Goal: Transaction & Acquisition: Subscribe to service/newsletter

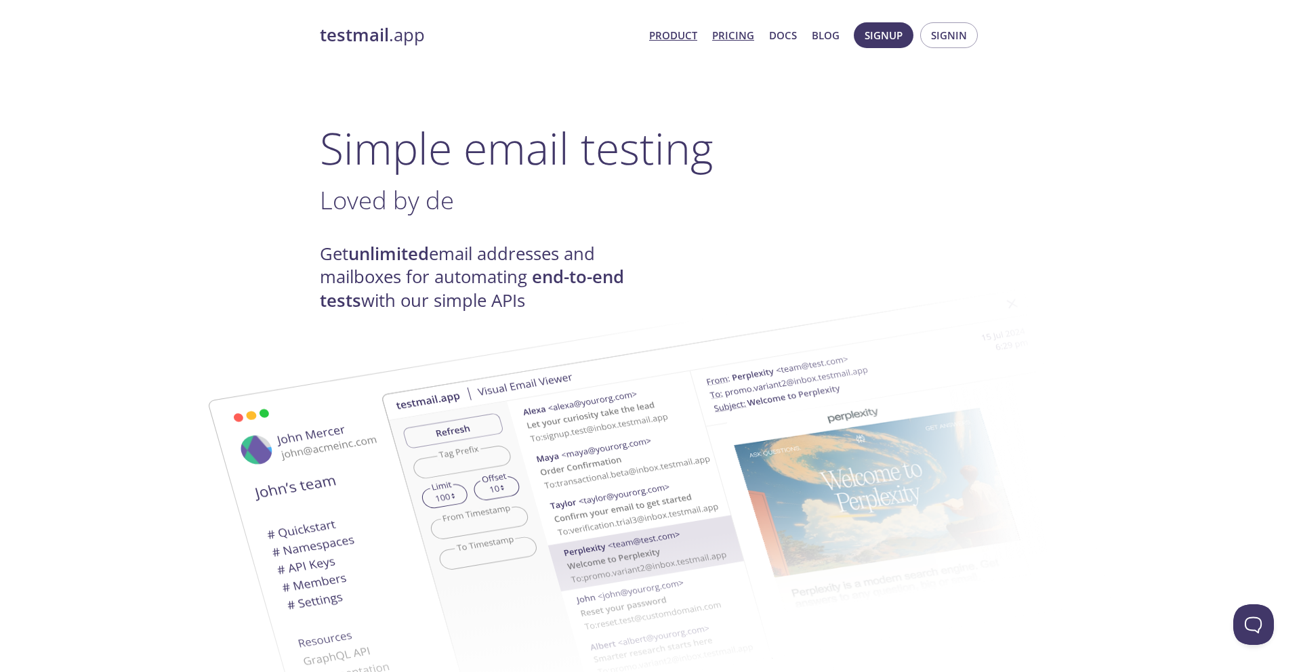
click at [743, 39] on link "Pricing" at bounding box center [733, 35] width 42 height 18
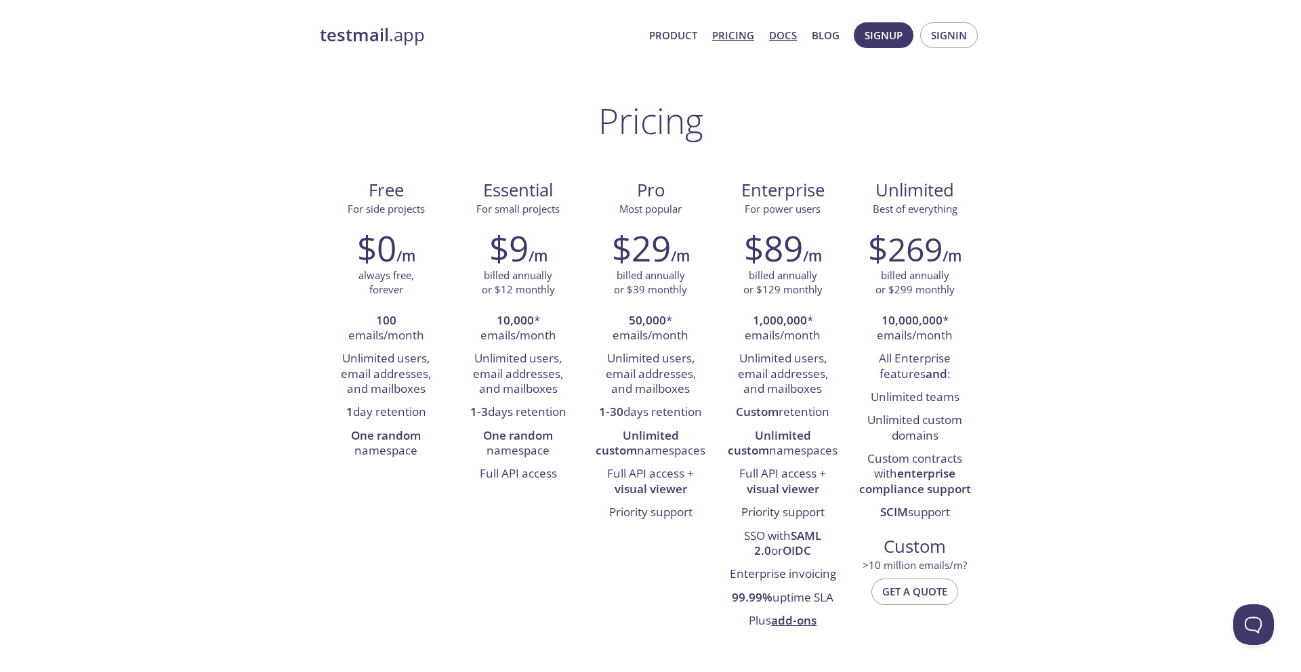
click at [783, 36] on link "Docs" at bounding box center [783, 35] width 28 height 18
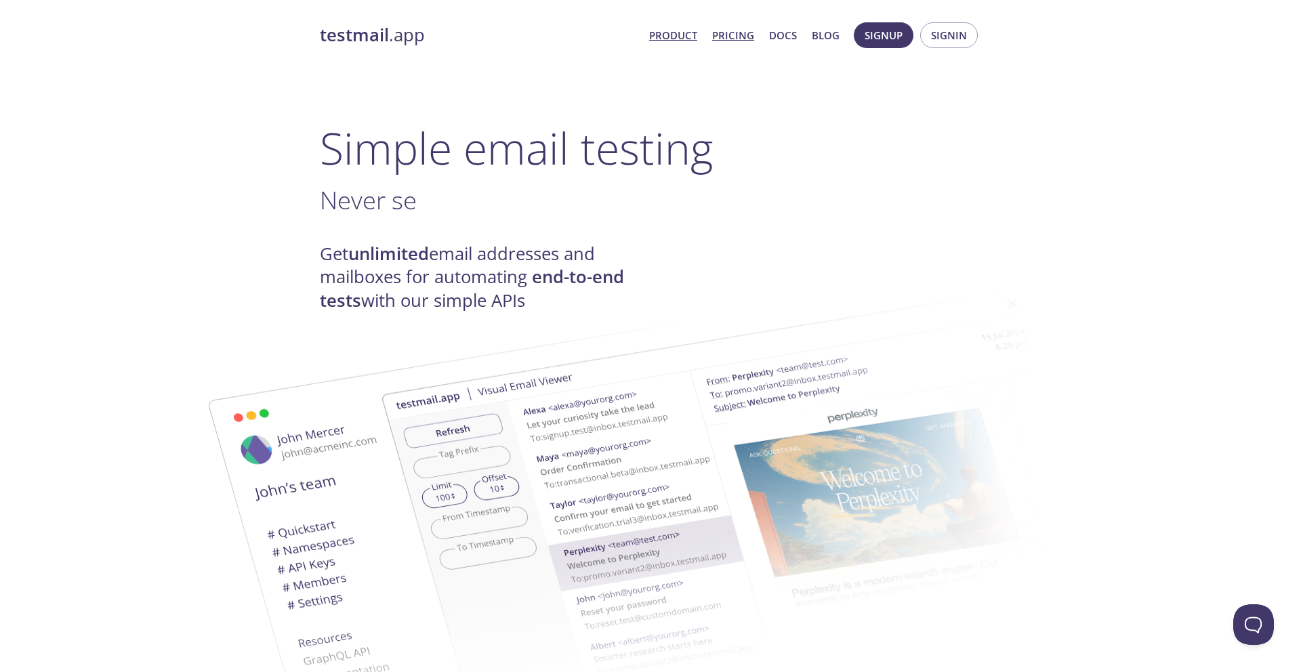
click at [731, 36] on link "Pricing" at bounding box center [733, 35] width 42 height 18
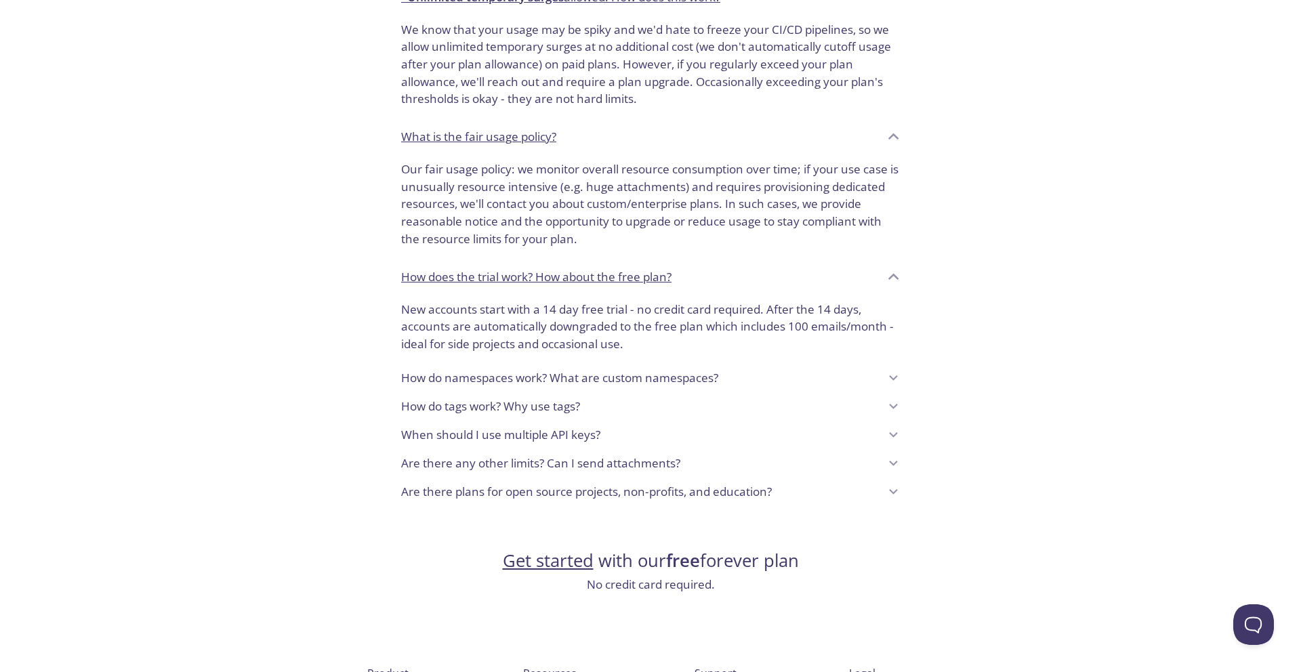
scroll to position [885, 0]
click at [634, 377] on p "How do namespaces work? What are custom namespaces?" at bounding box center [559, 377] width 317 height 18
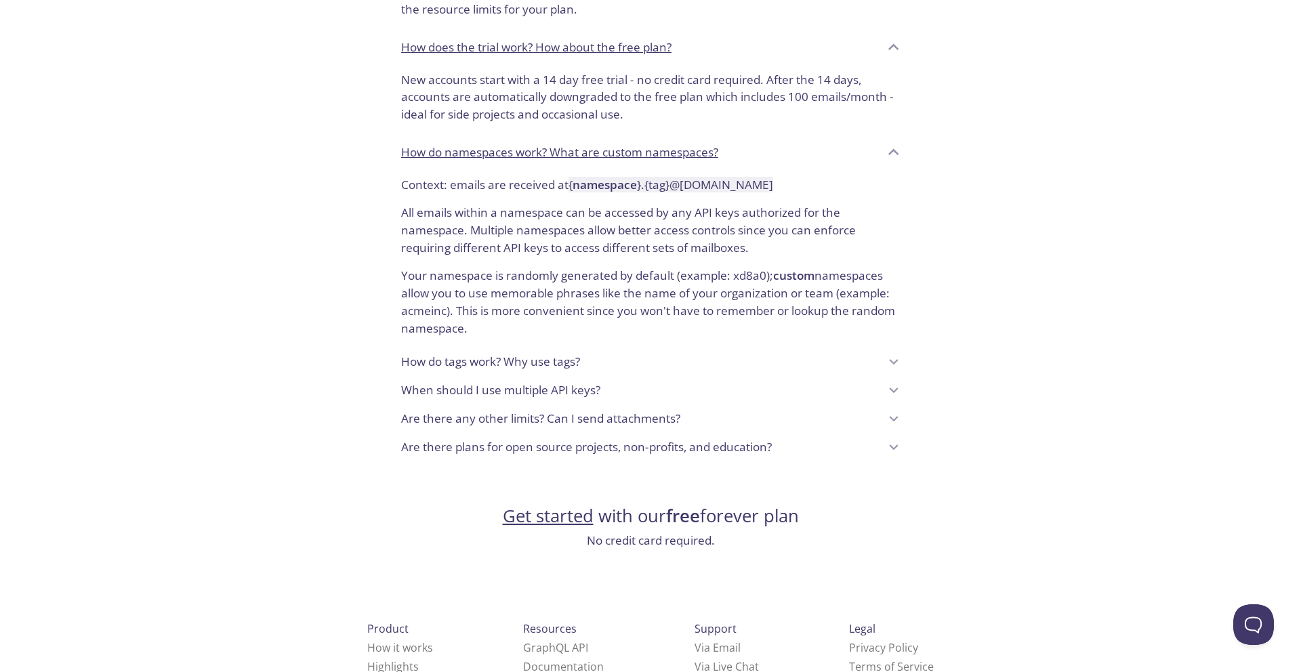
scroll to position [1160, 0]
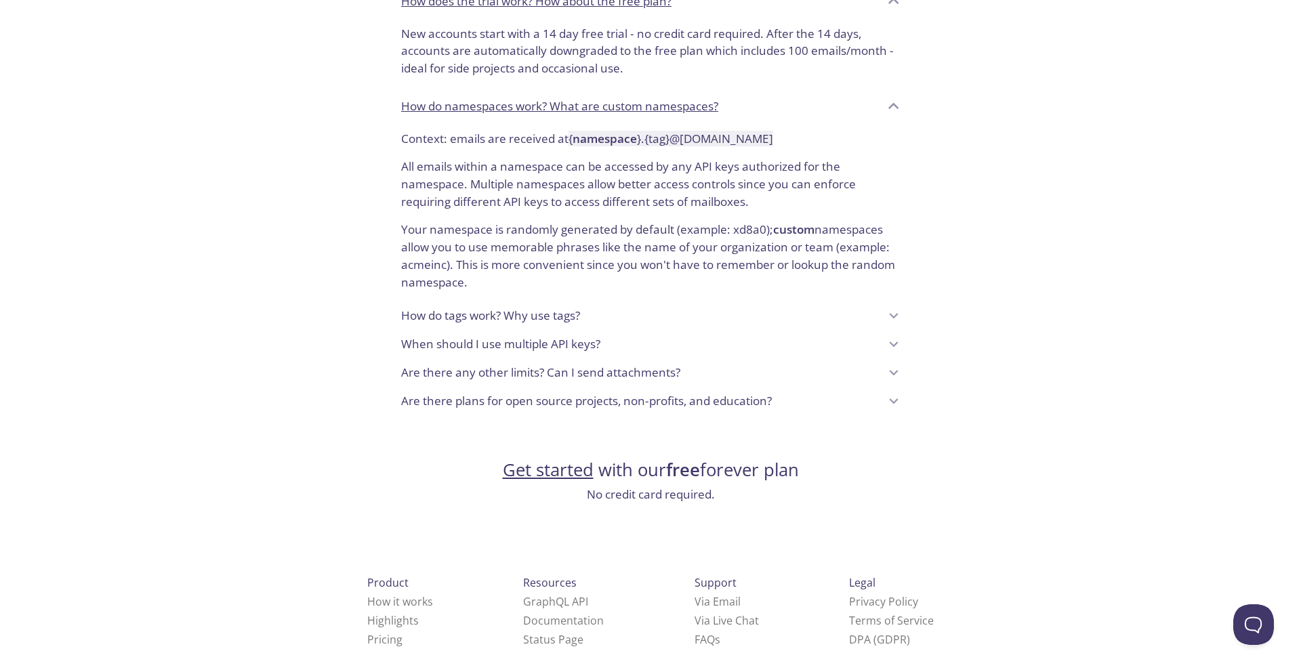
click at [554, 473] on link "Get started" at bounding box center [548, 470] width 91 height 24
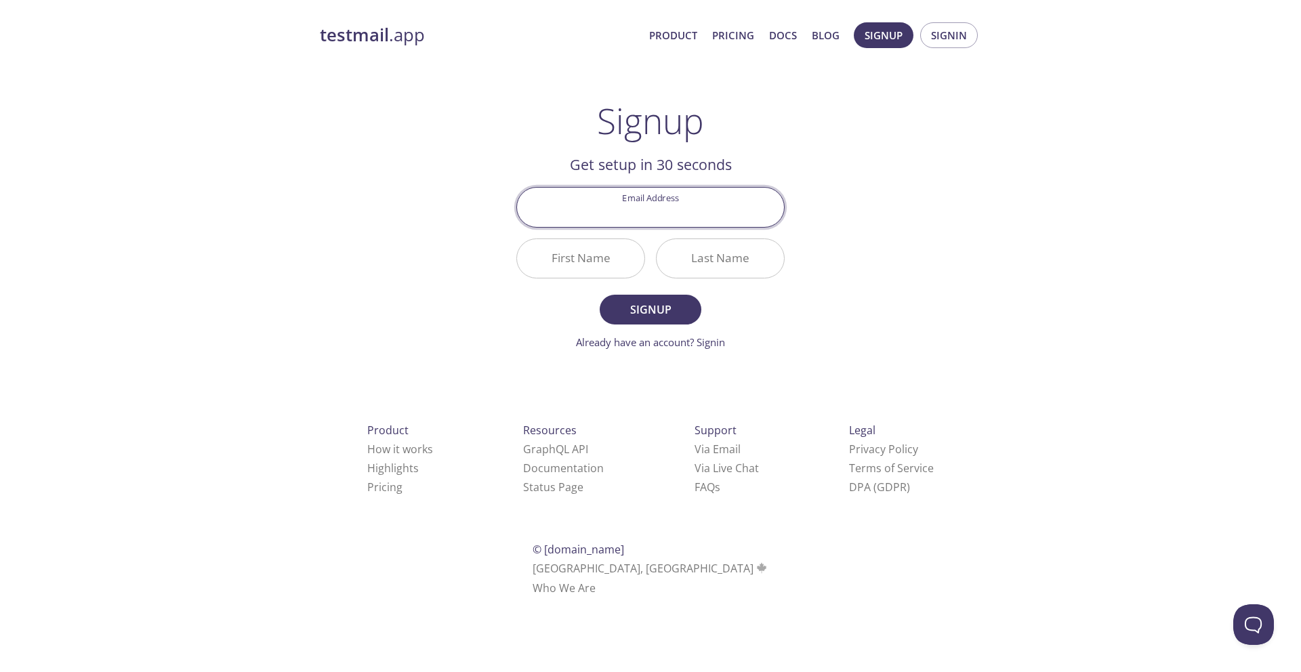
click at [668, 216] on input "Email Address" at bounding box center [650, 207] width 267 height 39
click at [642, 222] on input "Email Address" at bounding box center [650, 207] width 267 height 39
click at [462, 223] on div "testmail .app Product Pricing Docs Blog Signup Signin Signup Get setup in 30 se…" at bounding box center [651, 325] width 694 height 622
click at [634, 210] on input "Email Address" at bounding box center [650, 207] width 267 height 39
type input "[EMAIL_ADDRESS][DOMAIN_NAME]"
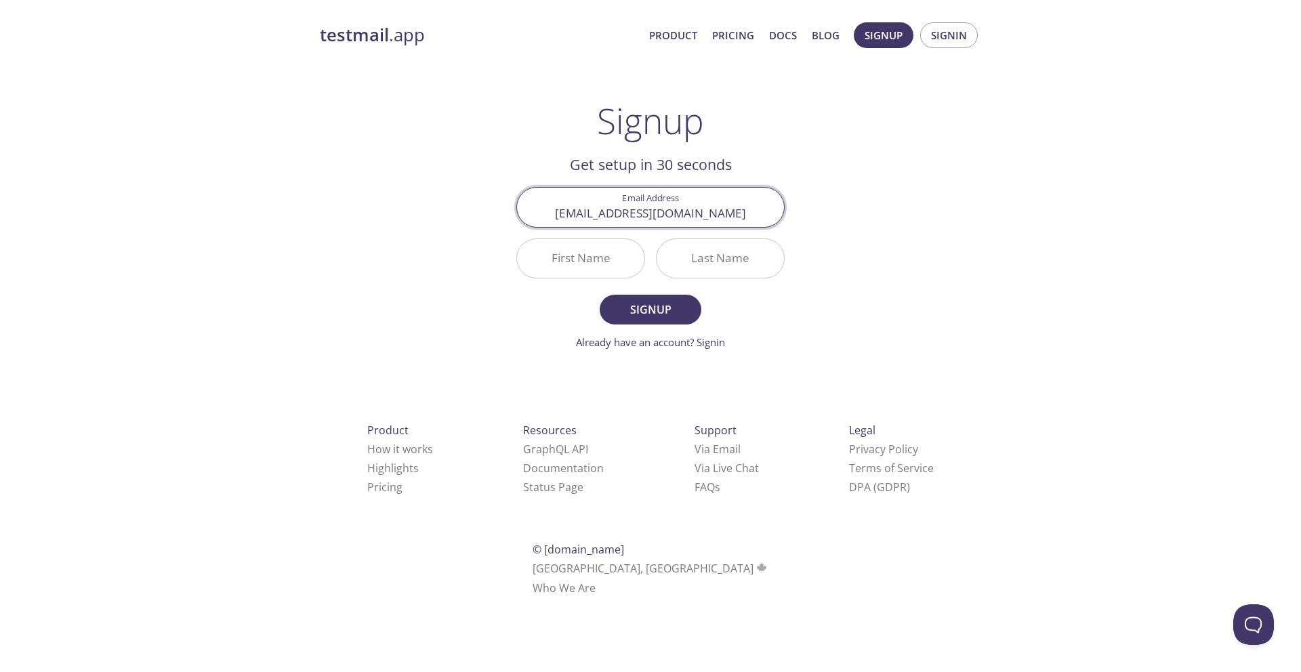
click at [586, 264] on input "First Name" at bounding box center [580, 258] width 127 height 39
type input "Nemanja"
type input "Burazer"
click at [651, 317] on span "Signup" at bounding box center [651, 309] width 72 height 19
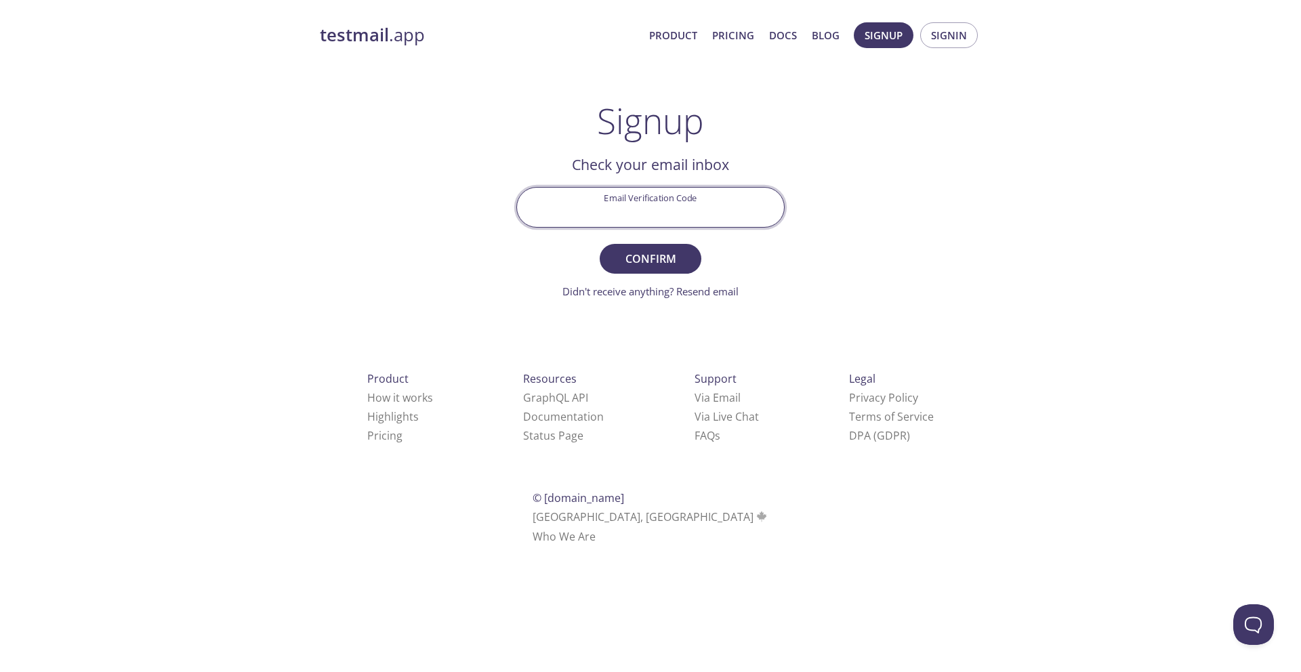
click at [682, 209] on input "Email Verification Code" at bounding box center [650, 207] width 267 height 39
paste input "27URJSX"
type input "27URJSX"
click at [673, 253] on span "Confirm" at bounding box center [651, 258] width 72 height 19
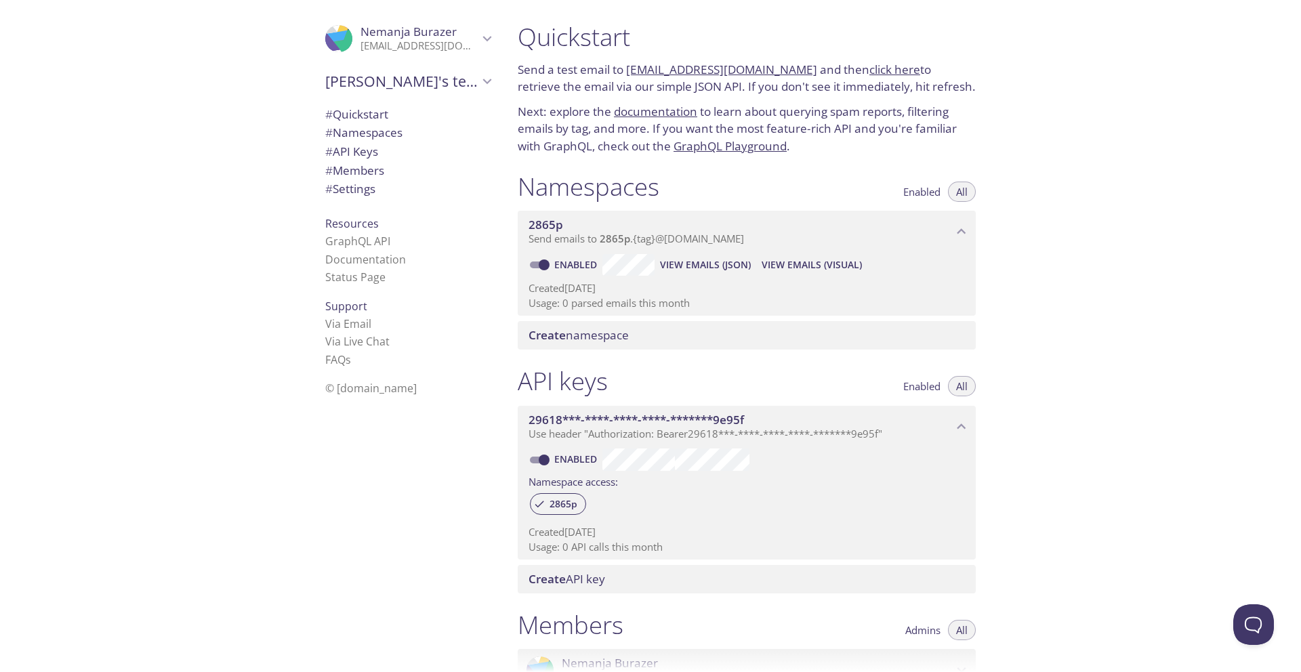
copy link "[EMAIL_ADDRESS][DOMAIN_NAME]"
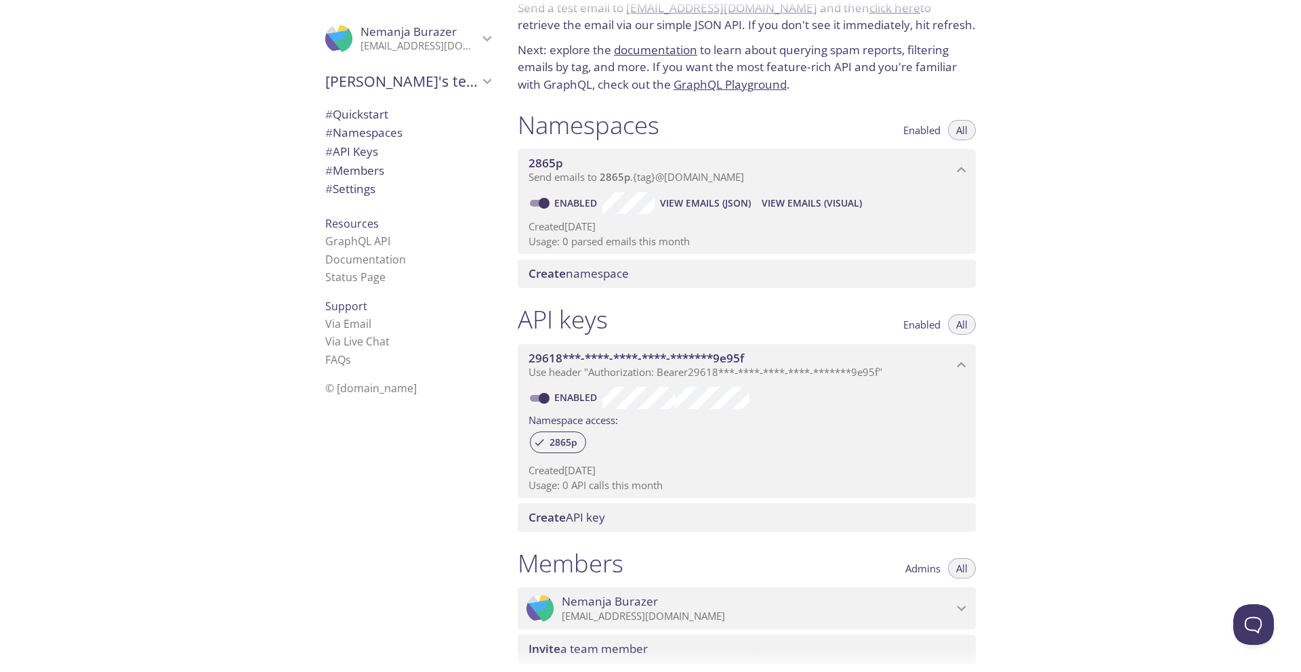
scroll to position [161, 0]
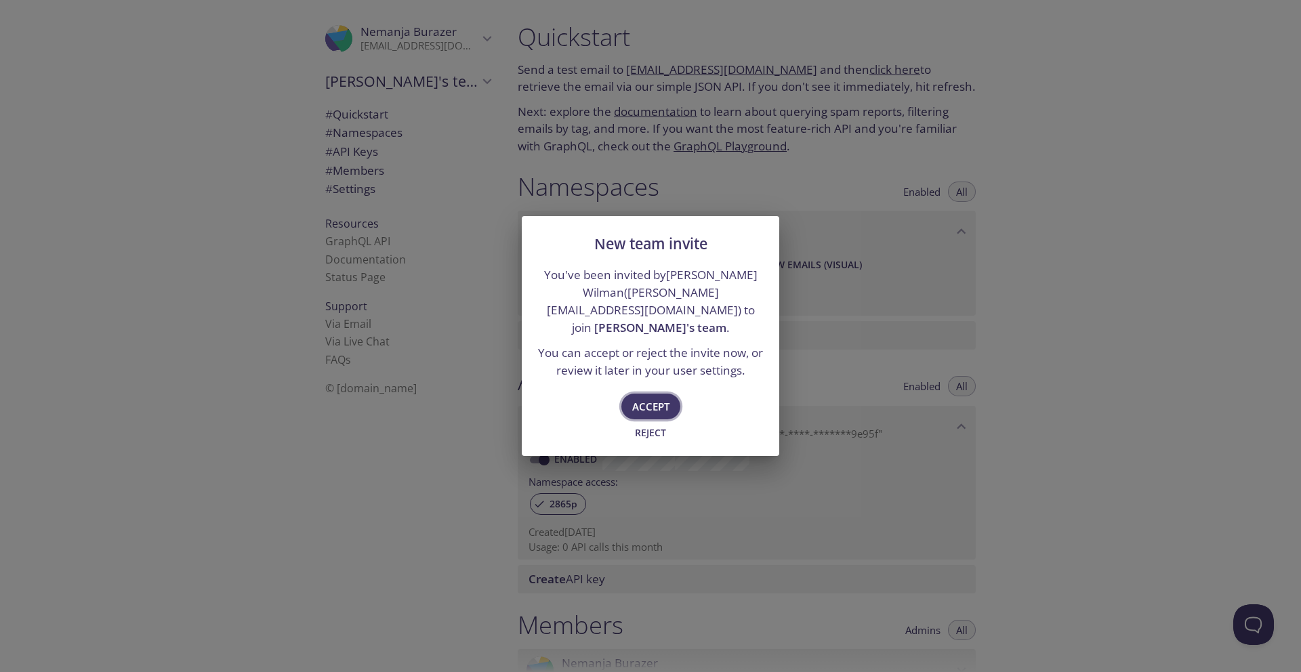
click at [658, 398] on span "Accept" at bounding box center [650, 407] width 37 height 18
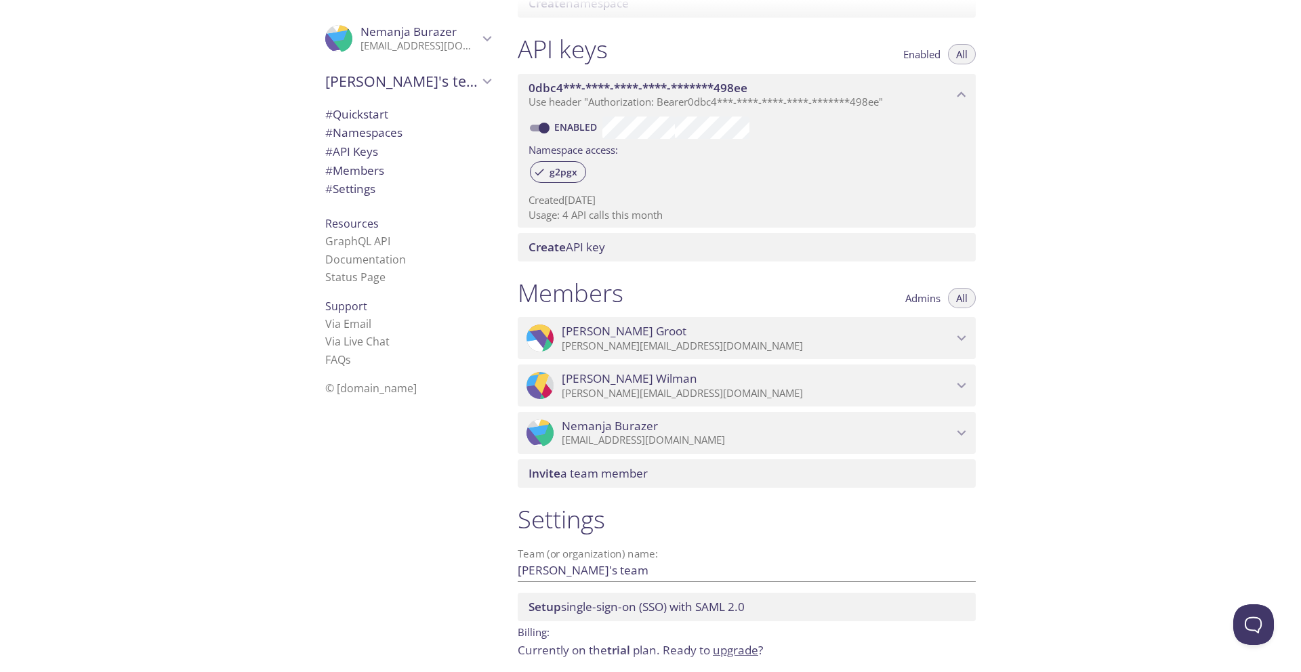
scroll to position [386, 0]
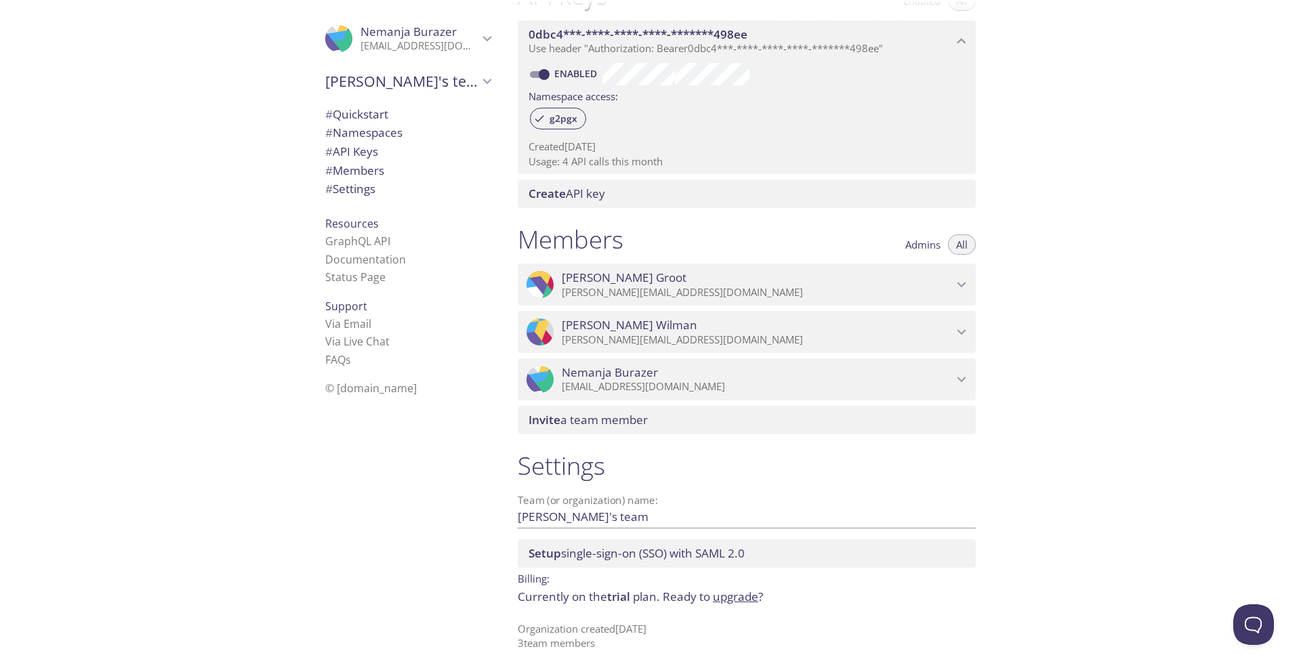
click at [481, 77] on icon "Tim's team" at bounding box center [487, 82] width 18 height 18
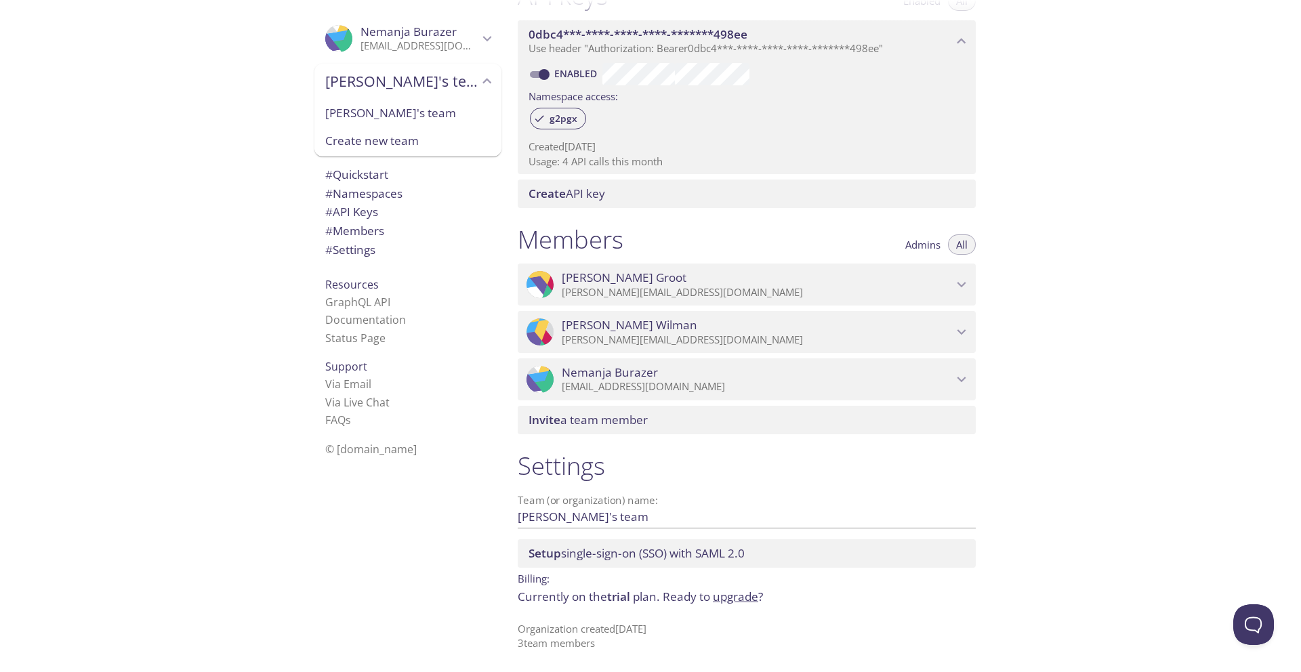
click at [432, 106] on span "[PERSON_NAME]'s team" at bounding box center [407, 113] width 165 height 18
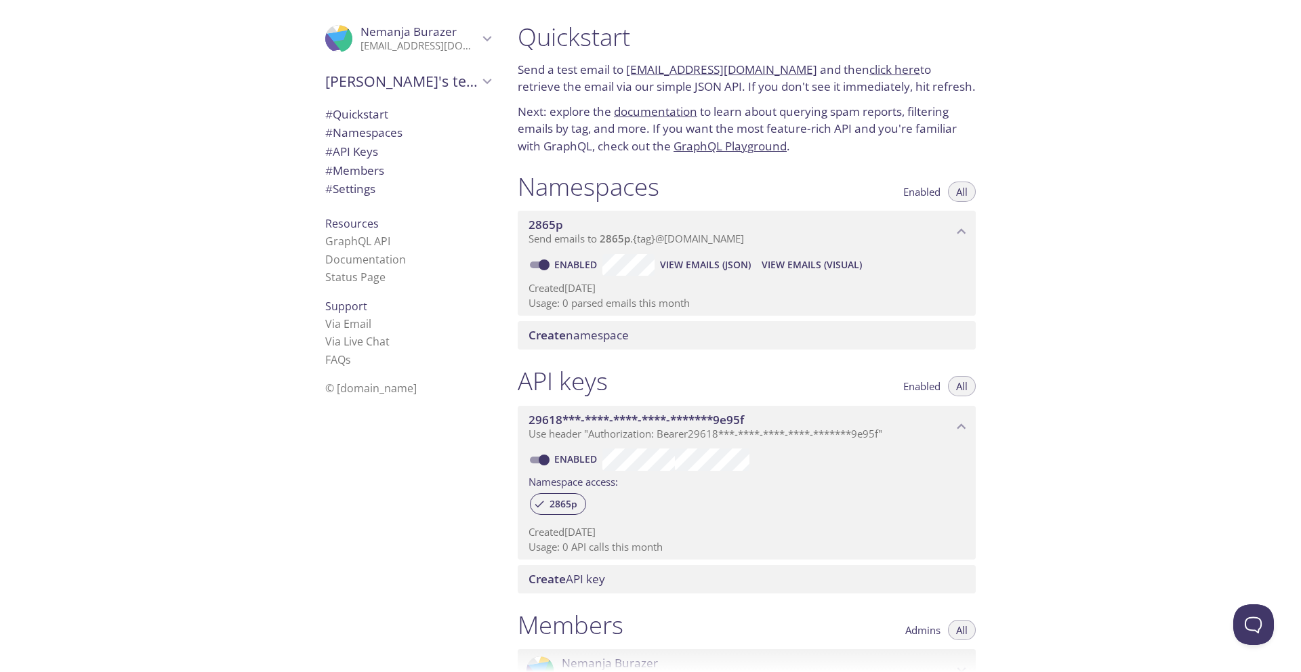
click at [451, 85] on span "[PERSON_NAME]'s team" at bounding box center [401, 81] width 153 height 19
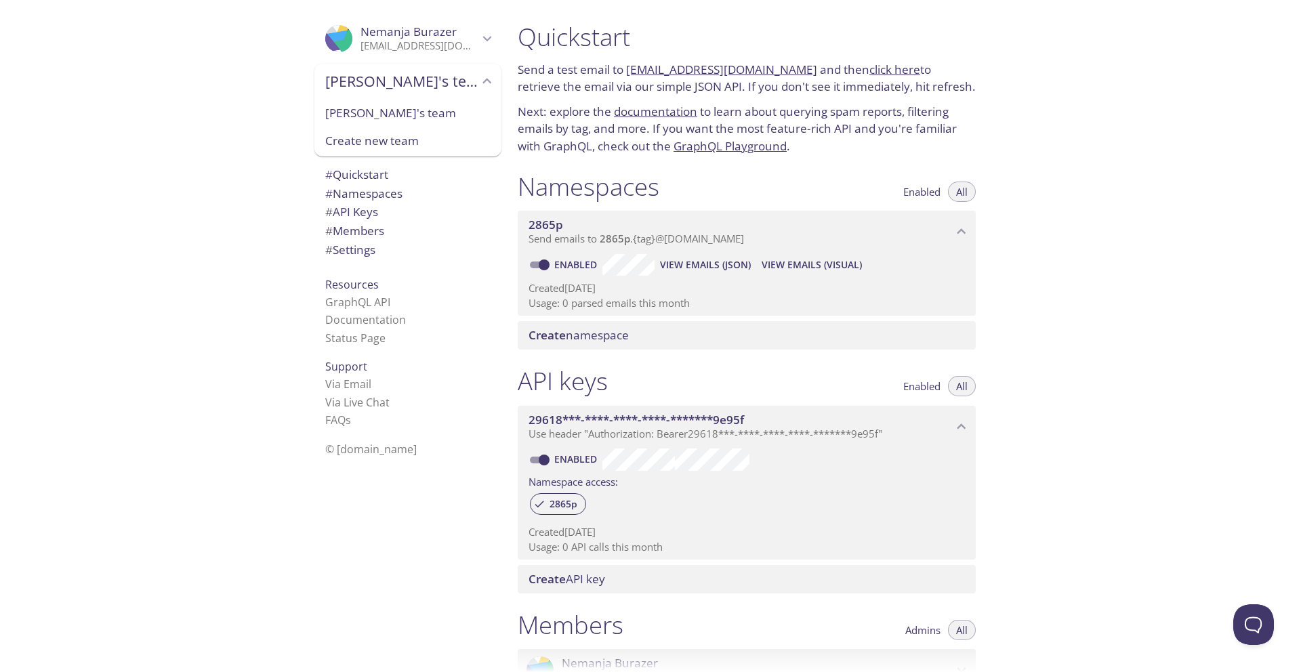
click at [448, 116] on span "[PERSON_NAME]'s team" at bounding box center [407, 113] width 165 height 18
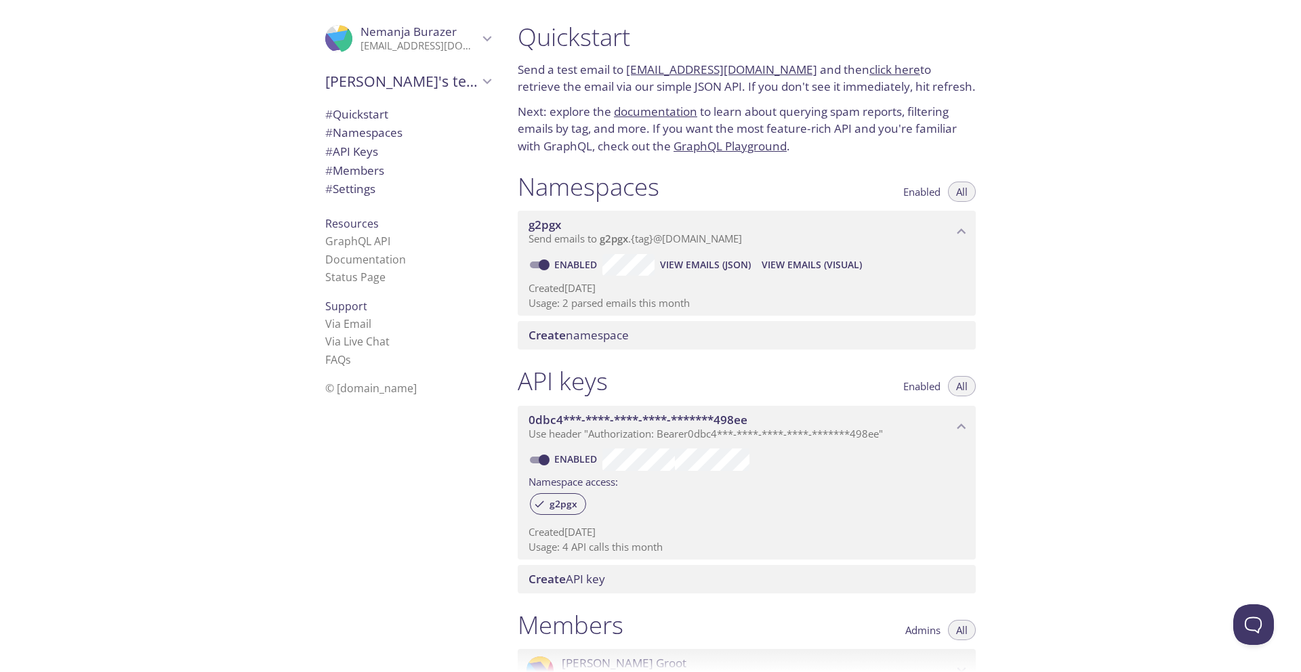
click at [436, 82] on span "[PERSON_NAME]'s team" at bounding box center [401, 81] width 153 height 19
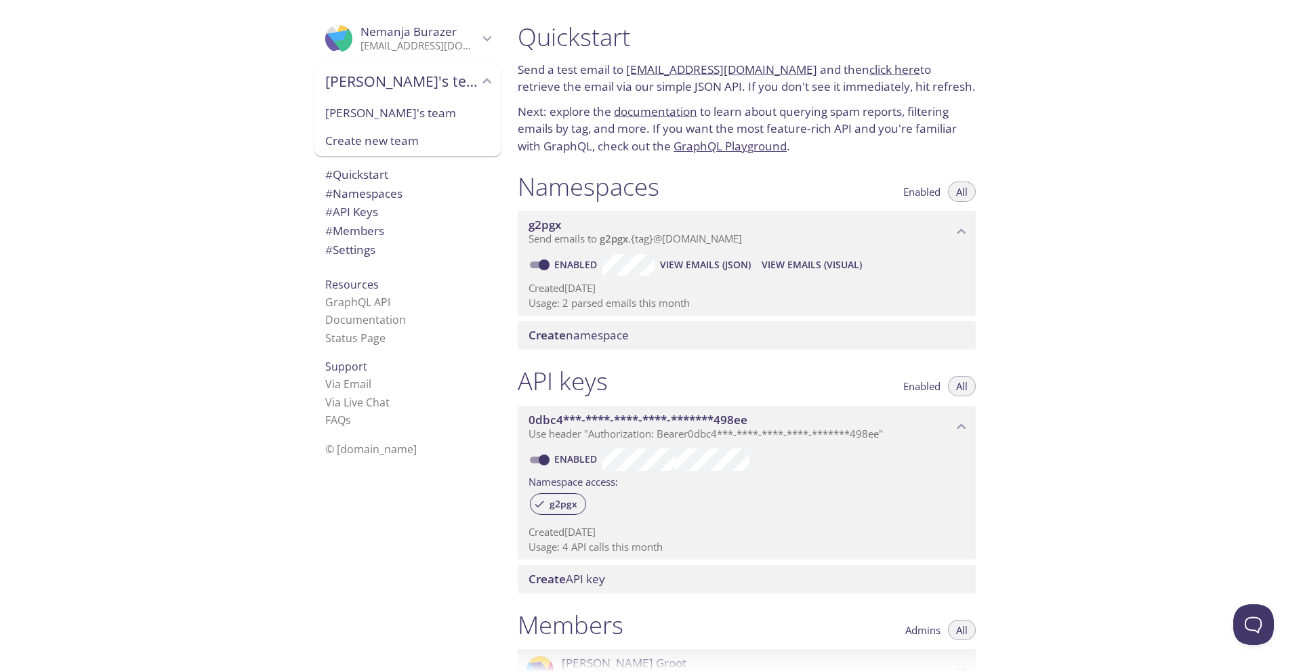
click at [436, 116] on span "[PERSON_NAME]'s team" at bounding box center [407, 113] width 165 height 18
type input "[PERSON_NAME]'s team"
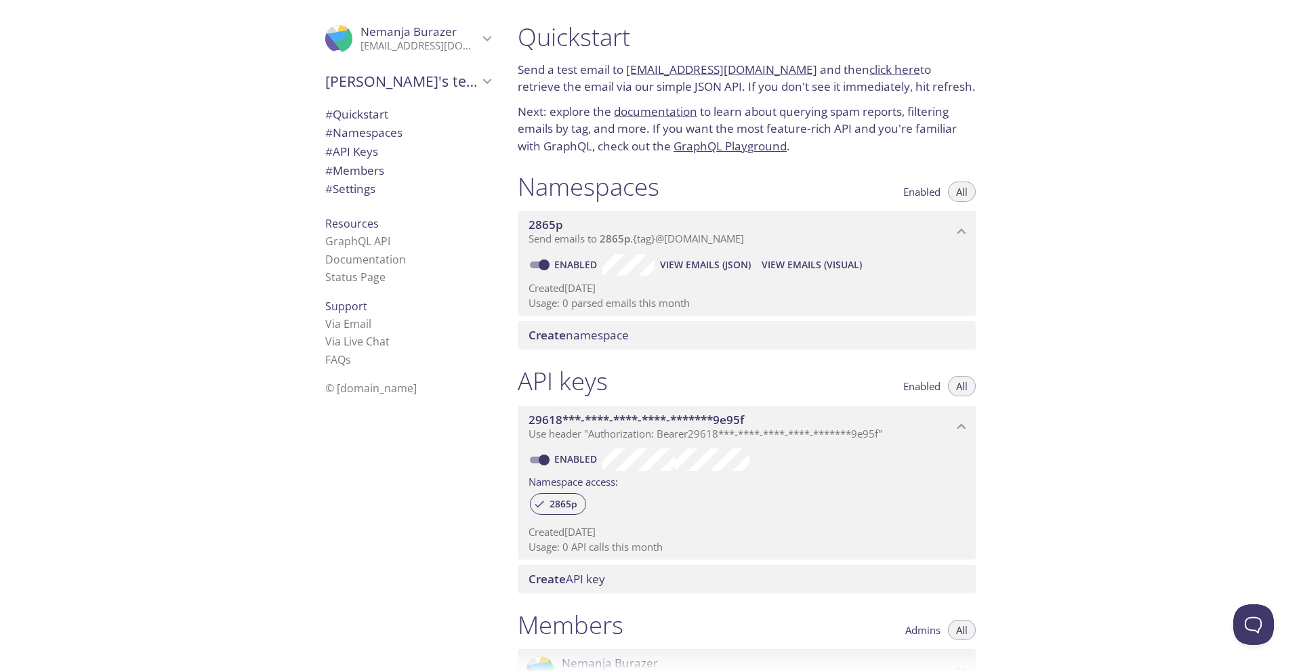
scroll to position [22, 0]
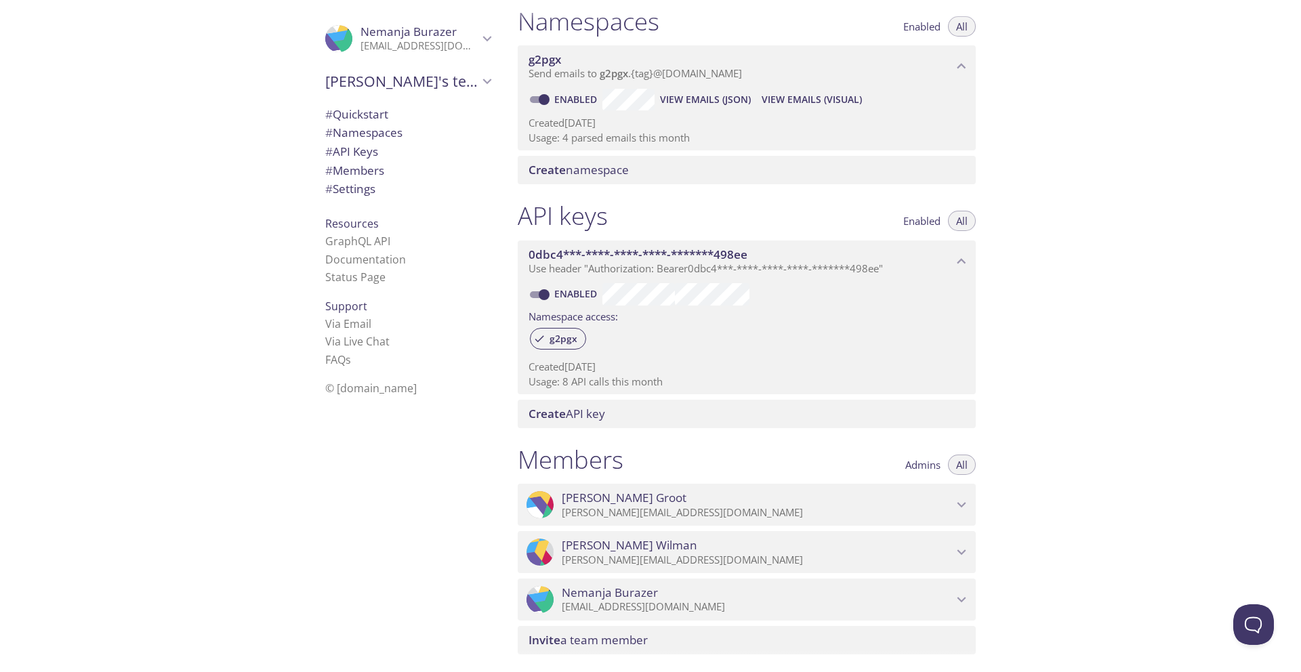
scroll to position [172, 0]
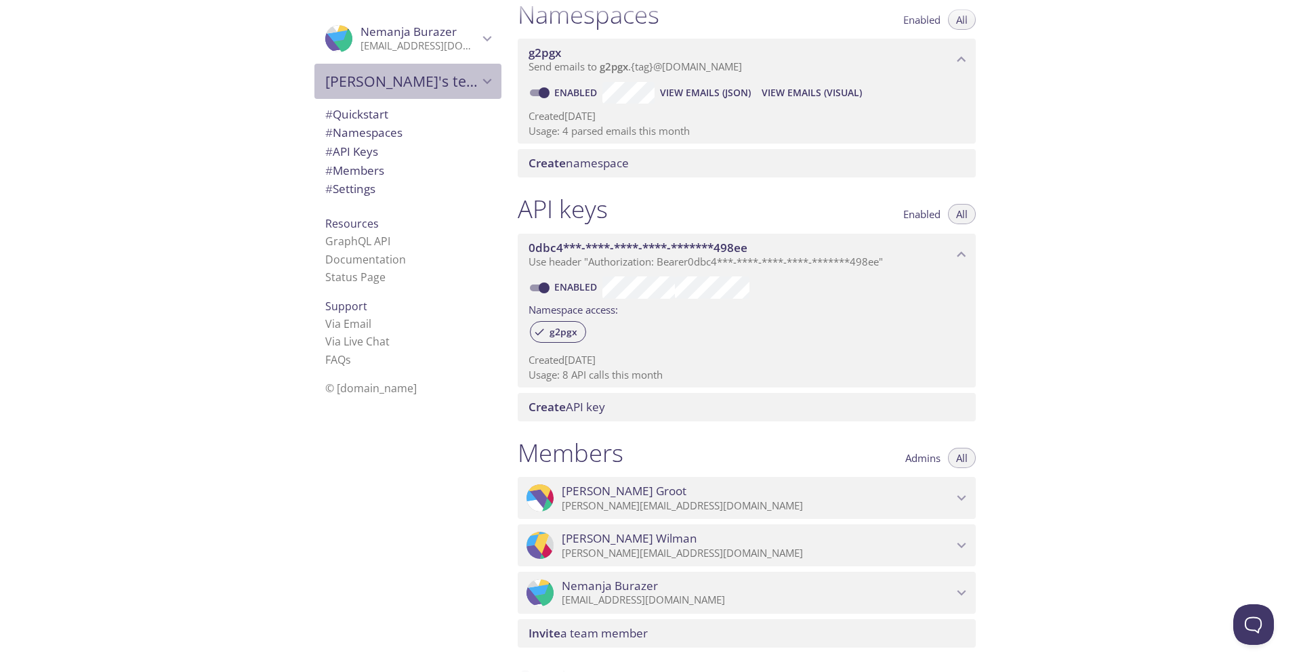
click at [412, 86] on span "[PERSON_NAME]'s team" at bounding box center [401, 81] width 153 height 19
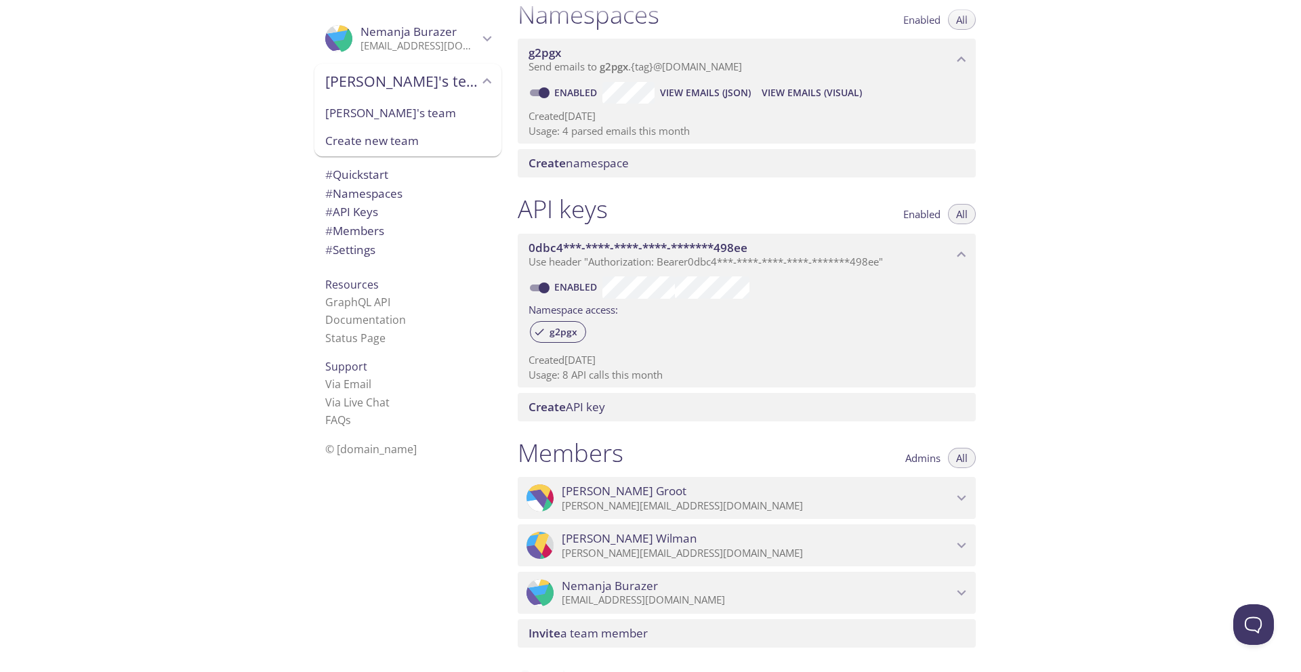
click at [415, 118] on span "[PERSON_NAME]'s team" at bounding box center [407, 113] width 165 height 18
type input "[PERSON_NAME]'s team"
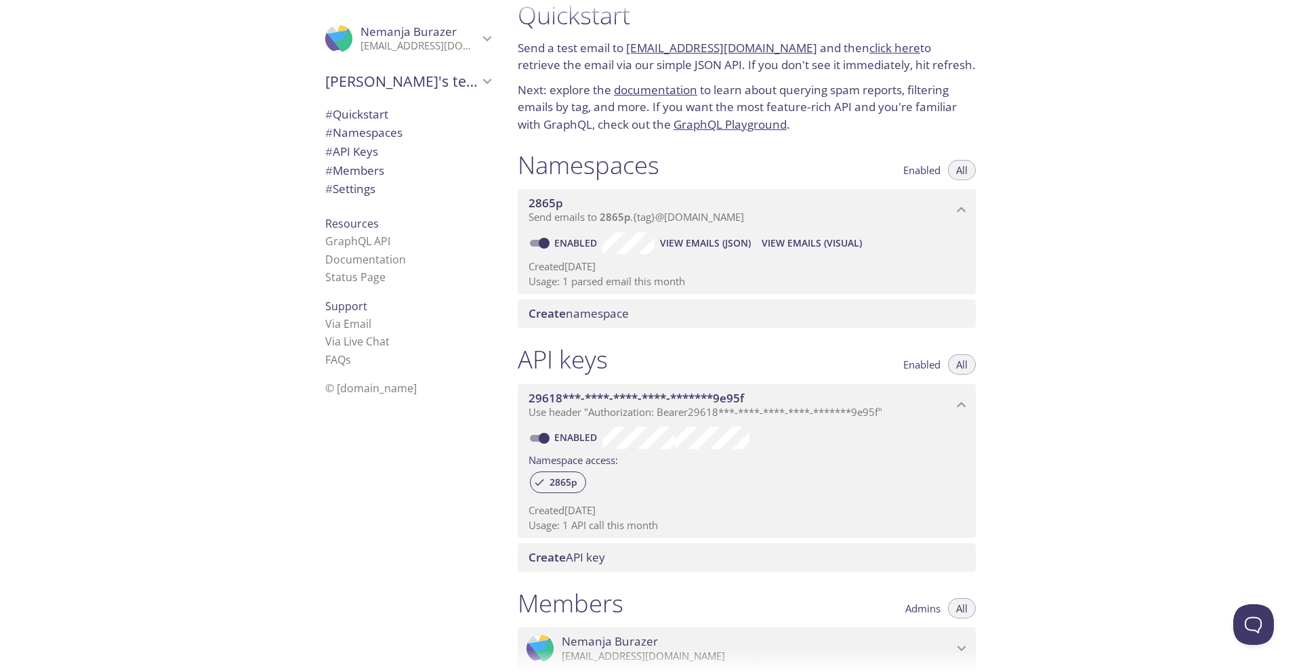
scroll to position [0, 0]
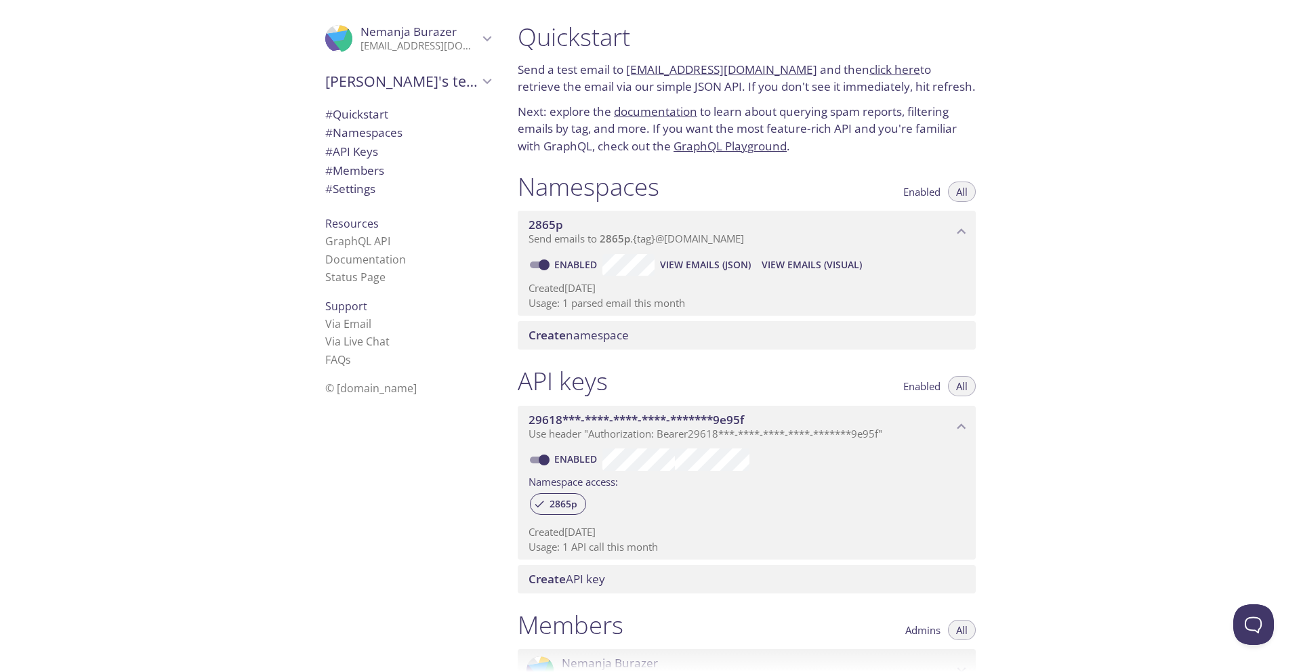
click at [869, 66] on link "click here" at bounding box center [894, 70] width 51 height 16
click at [367, 188] on span "# Settings" at bounding box center [350, 189] width 50 height 16
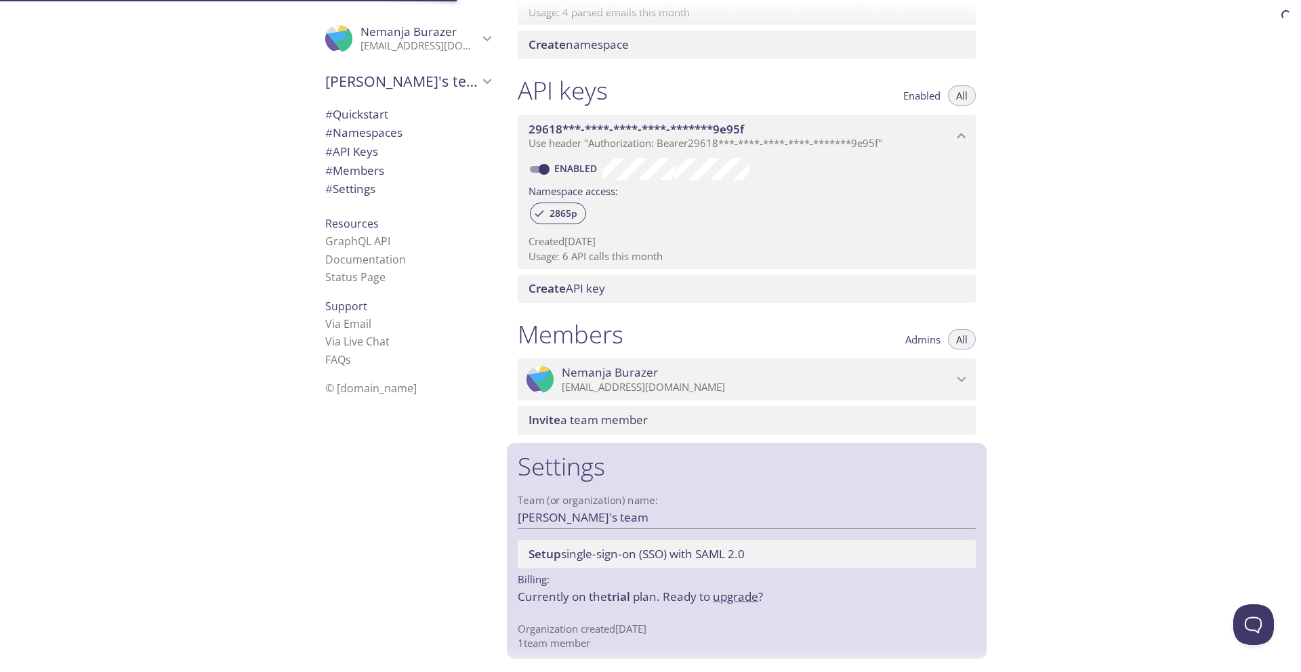
scroll to position [291, 0]
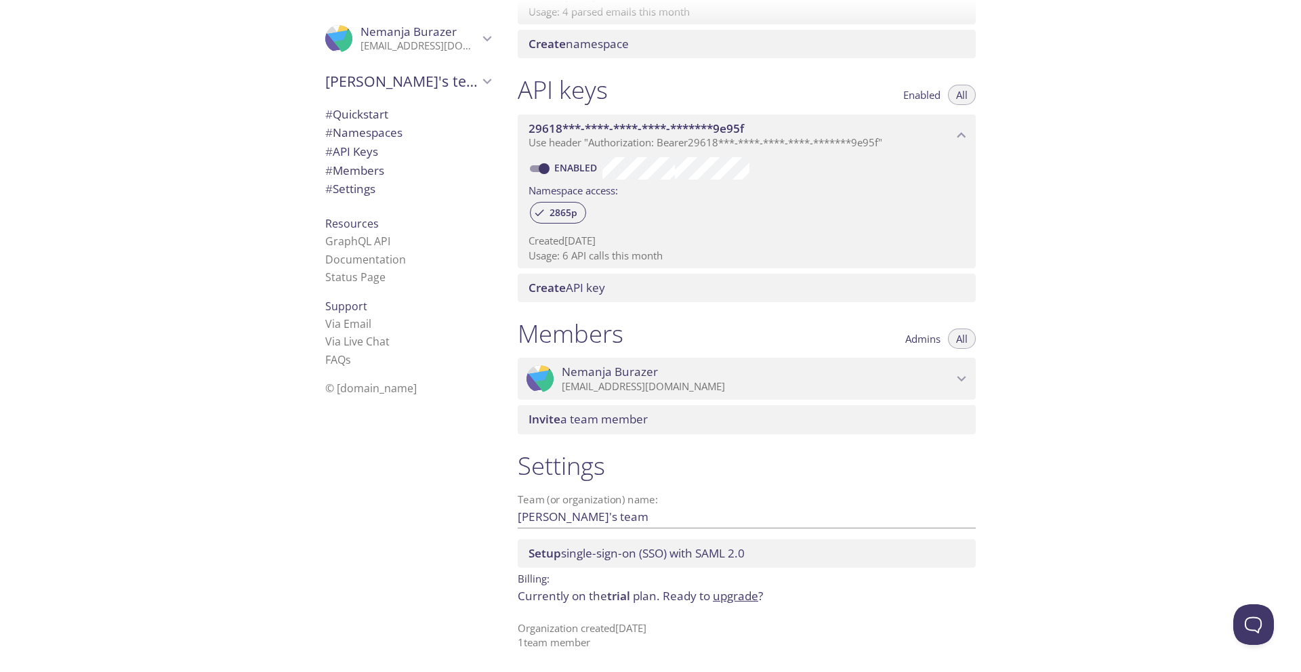
click at [732, 596] on link "upgrade" at bounding box center [735, 596] width 45 height 16
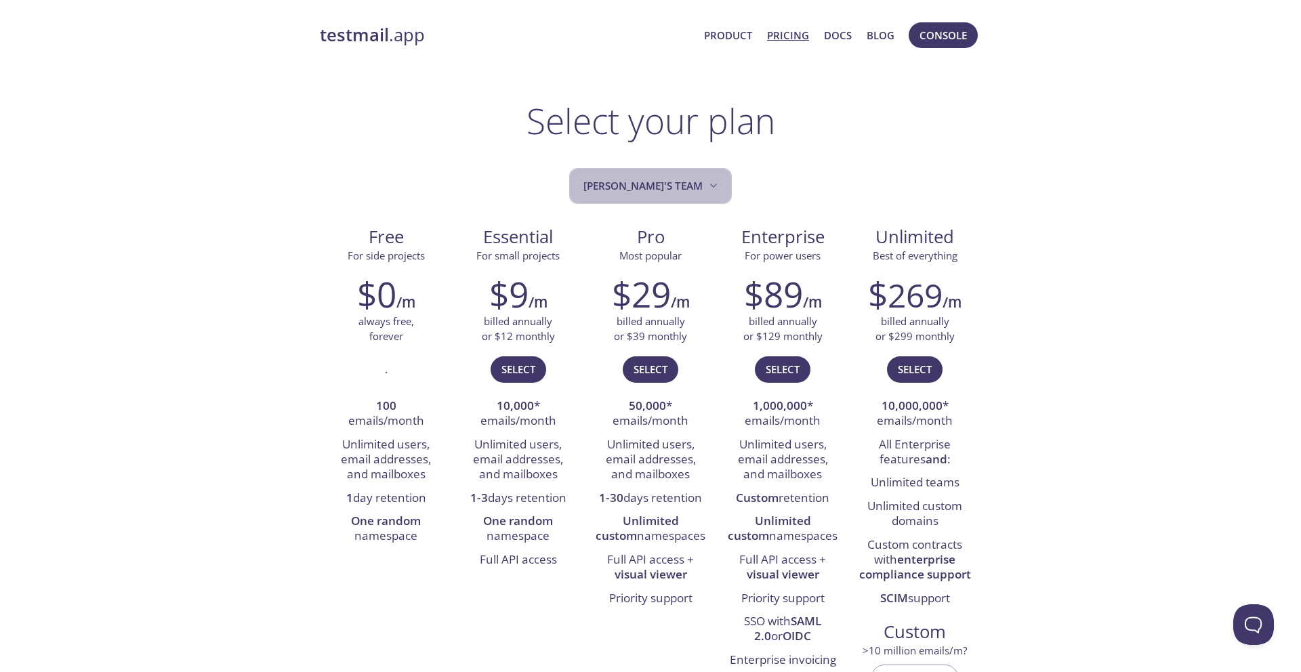
click at [686, 186] on span "[PERSON_NAME]'s team" at bounding box center [651, 186] width 137 height 18
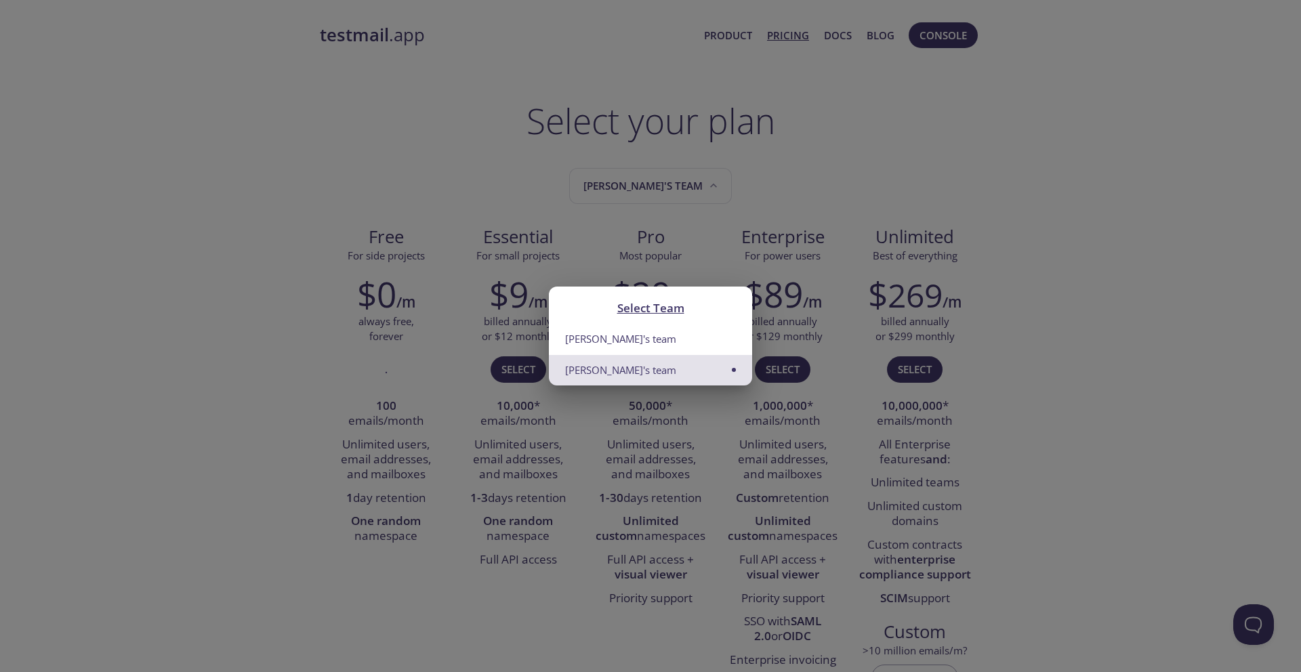
click at [647, 240] on div "Select Team Tim's team Nemanja's team" at bounding box center [650, 336] width 1301 height 672
